Goal: Information Seeking & Learning: Learn about a topic

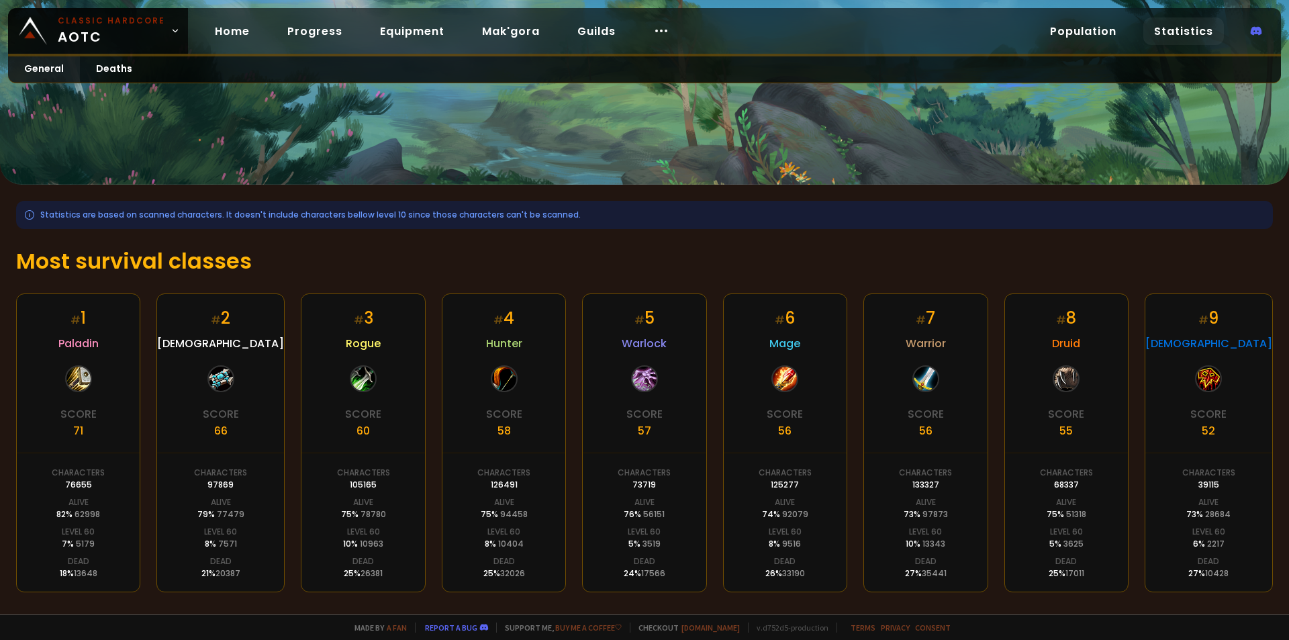
scroll to position [134, 0]
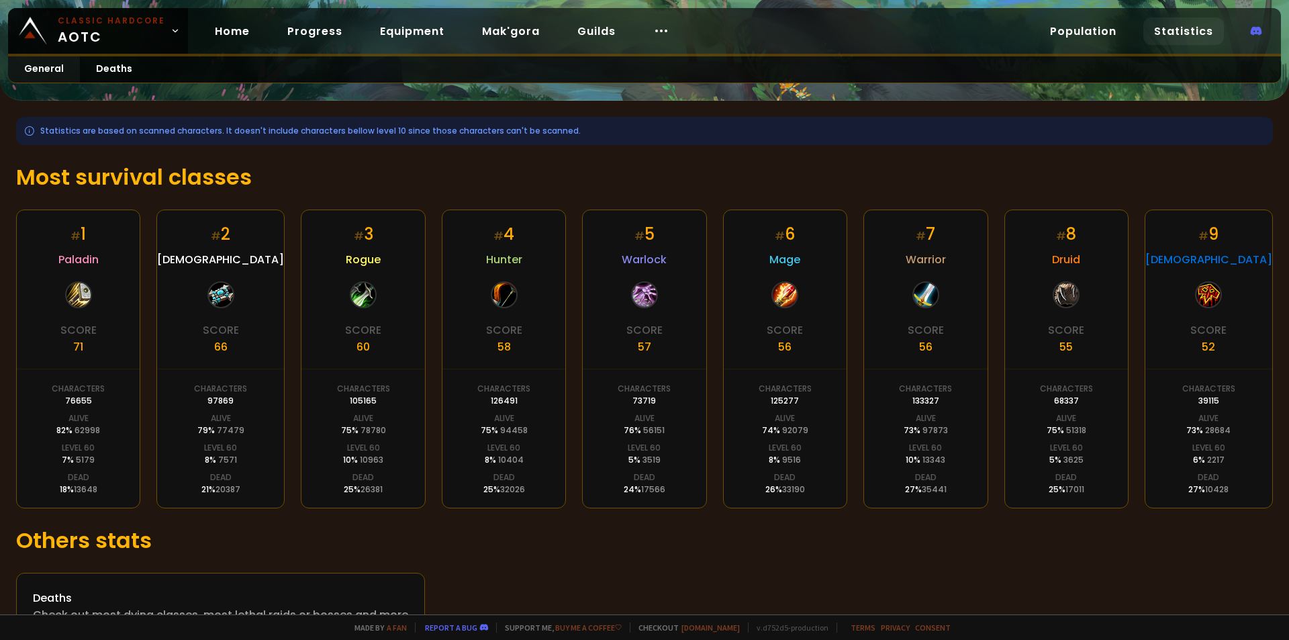
click at [70, 347] on div "Score 71" at bounding box center [78, 338] width 36 height 34
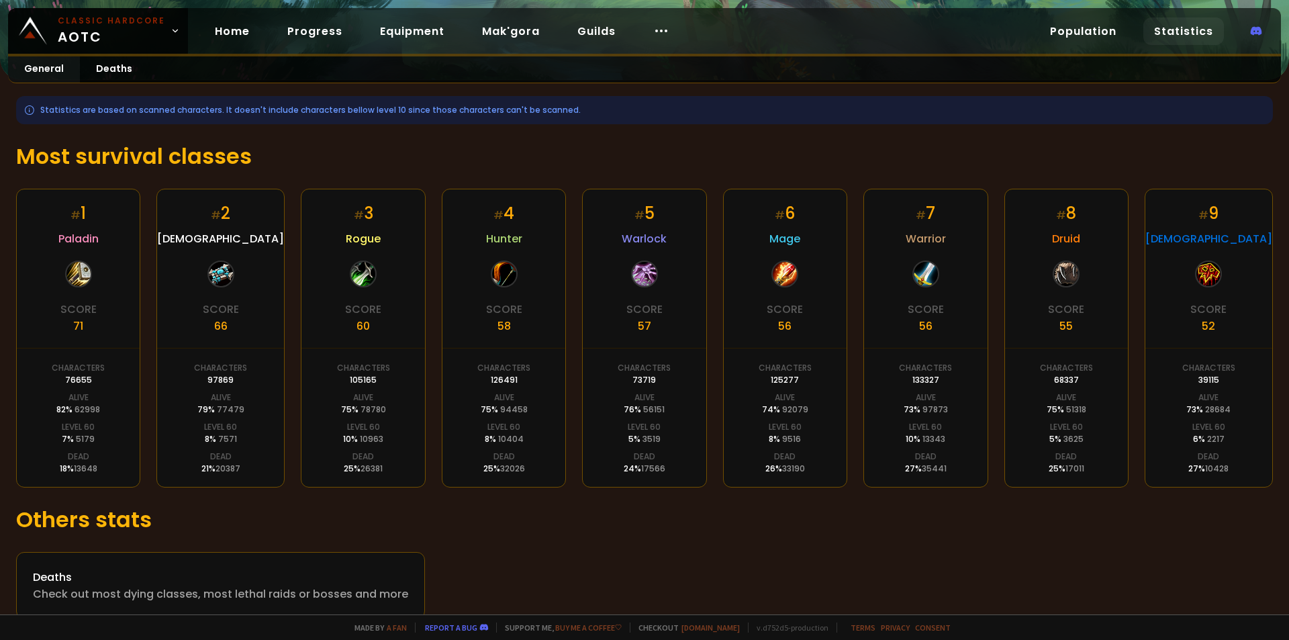
scroll to position [176, 0]
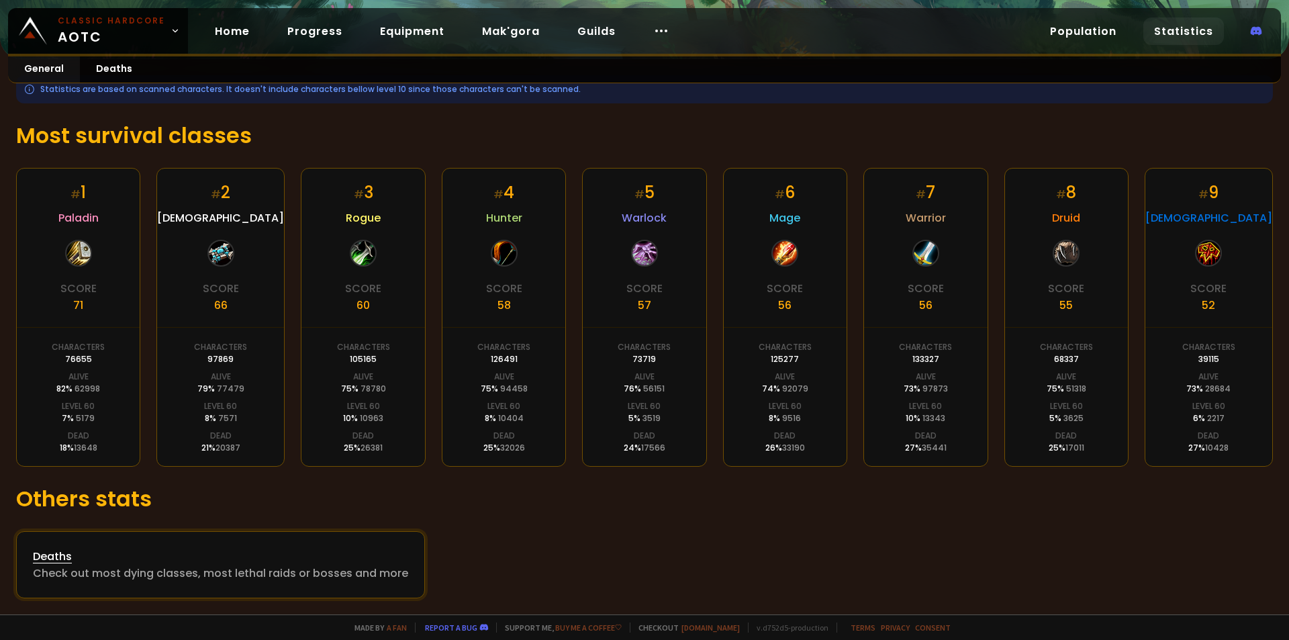
click at [47, 560] on div "Deaths" at bounding box center [220, 556] width 375 height 17
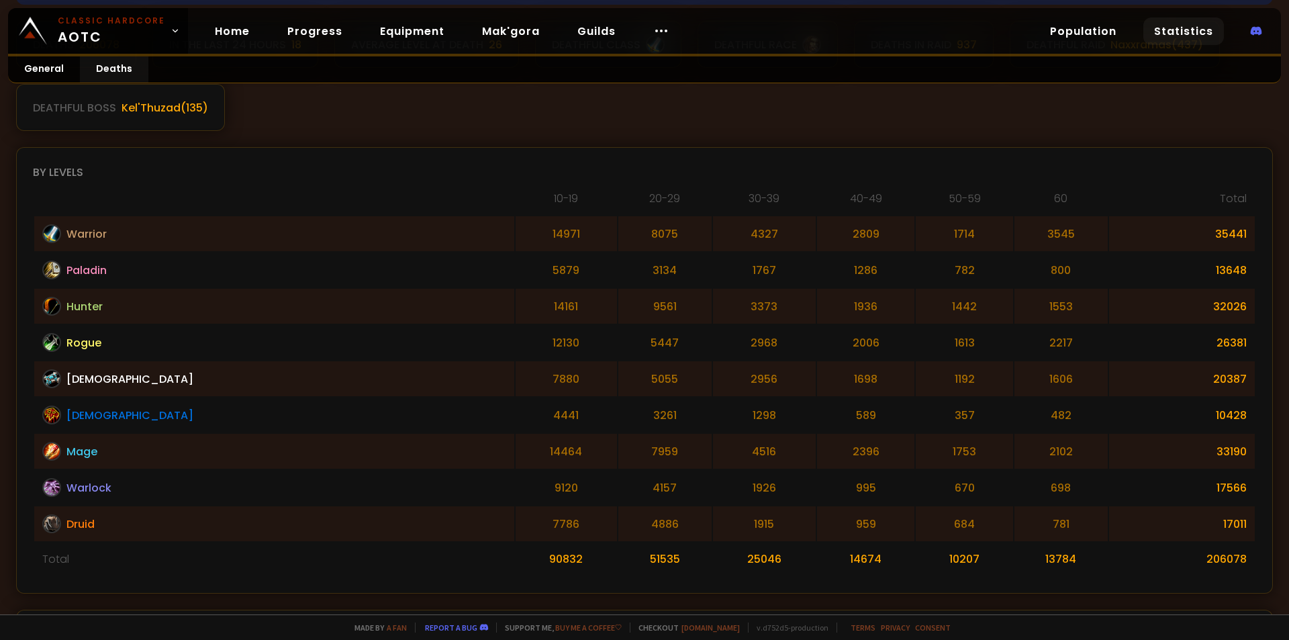
scroll to position [268, 0]
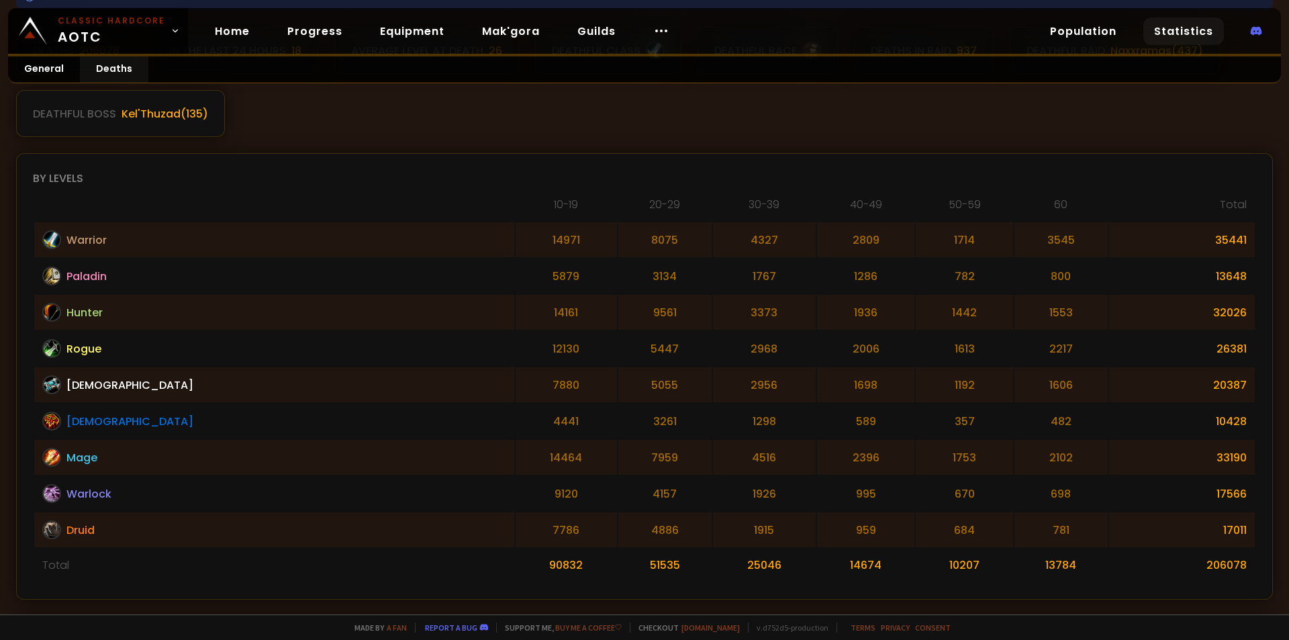
click at [197, 111] on div "Kel'Thuzad ( 135 )" at bounding box center [164, 113] width 87 height 17
click at [156, 115] on div "Kel'Thuzad ( 135 )" at bounding box center [164, 113] width 87 height 17
click at [199, 112] on div "Kel'Thuzad ( 135 )" at bounding box center [164, 113] width 87 height 17
click at [202, 113] on div "Kel'Thuzad ( 135 )" at bounding box center [164, 113] width 87 height 17
click at [170, 117] on div "Kel'Thuzad ( 135 )" at bounding box center [164, 113] width 87 height 17
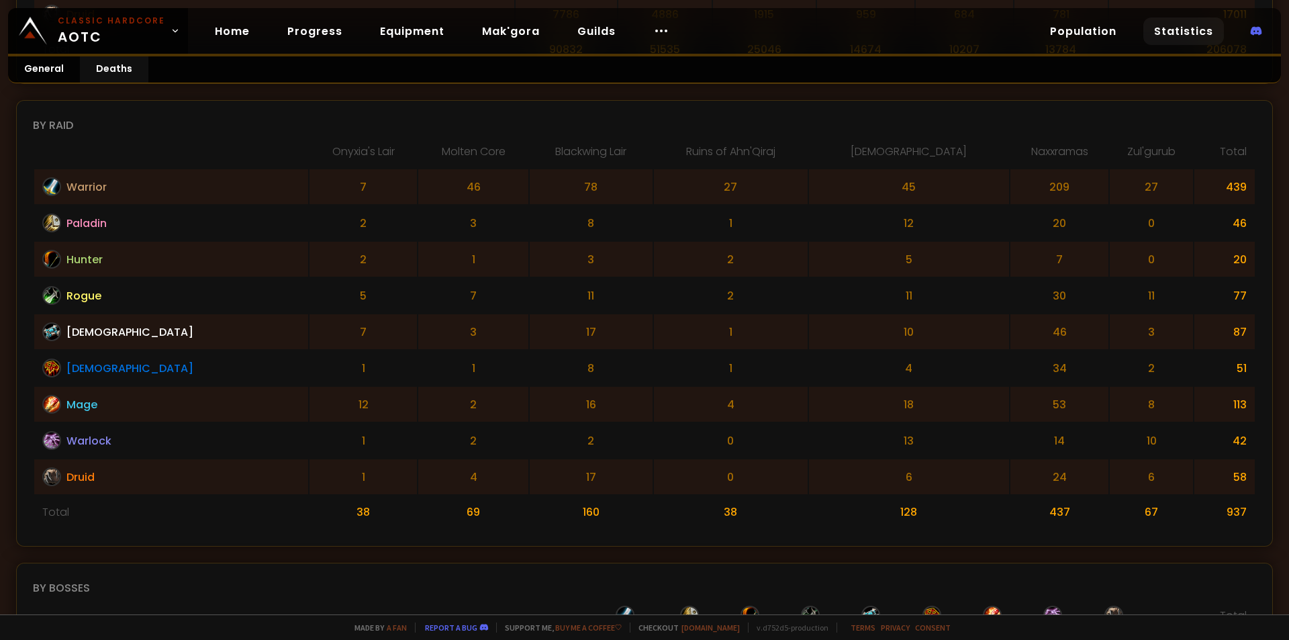
scroll to position [805, 0]
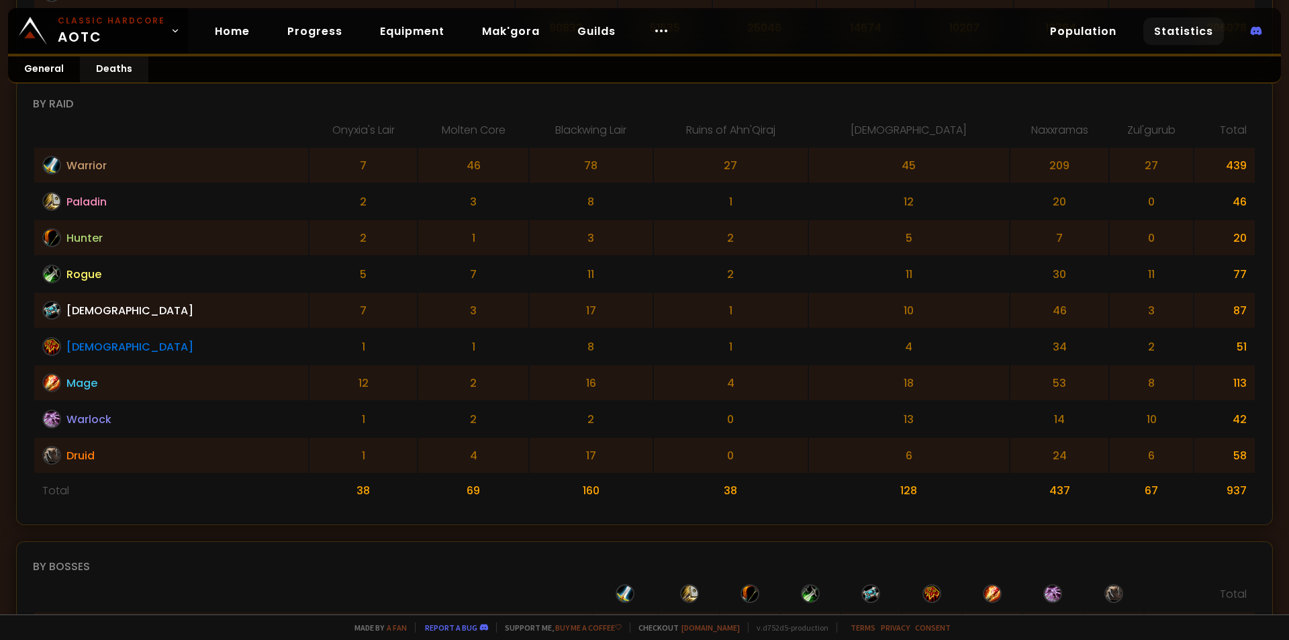
drag, startPoint x: 0, startPoint y: 382, endPoint x: 9, endPoint y: 429, distance: 47.9
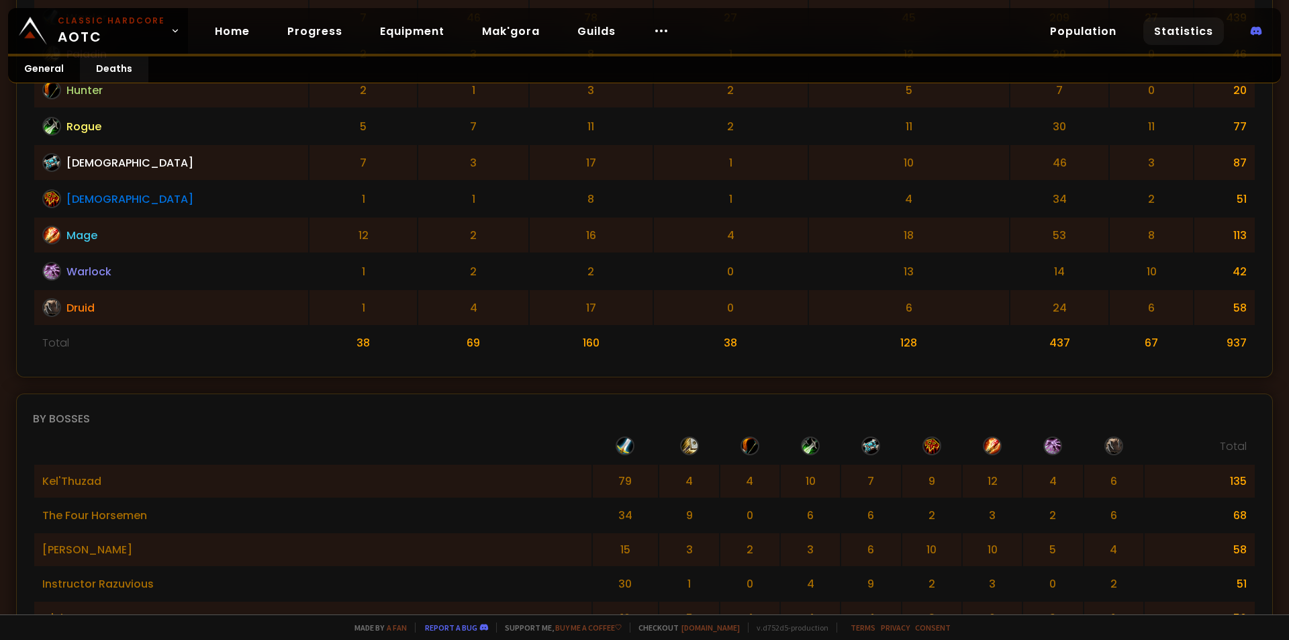
scroll to position [1208, 0]
